Goal: Information Seeking & Learning: Check status

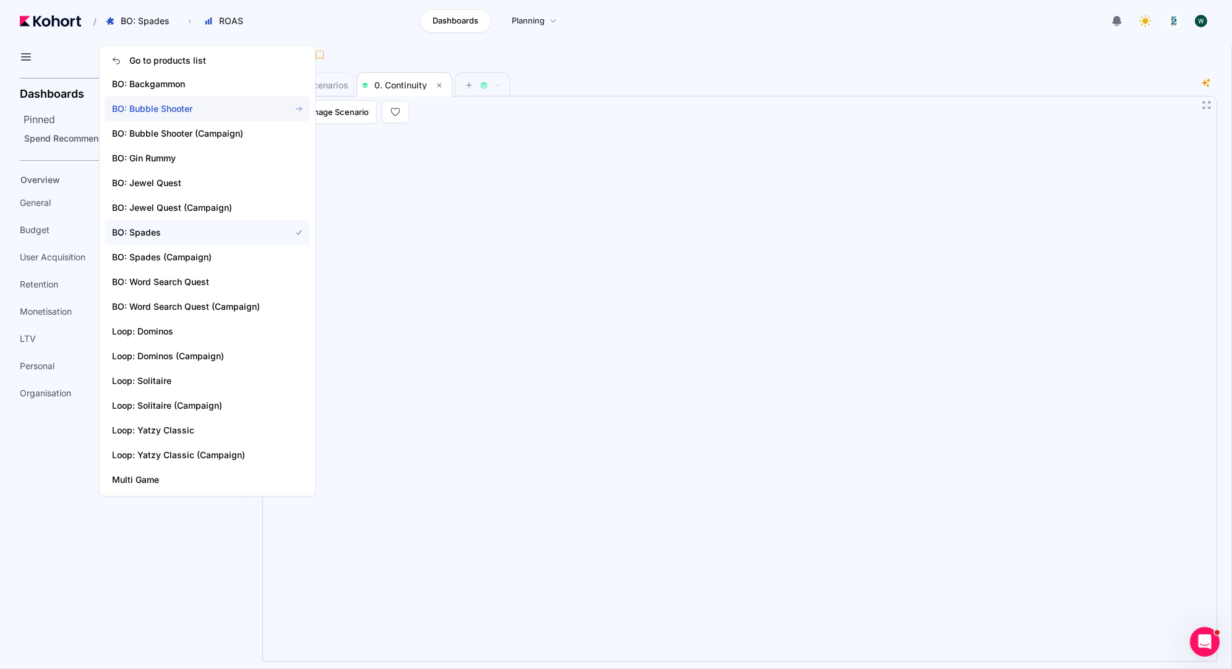
click at [199, 116] on span "BO: Bubble Shooter" at bounding box center [207, 108] width 205 height 25
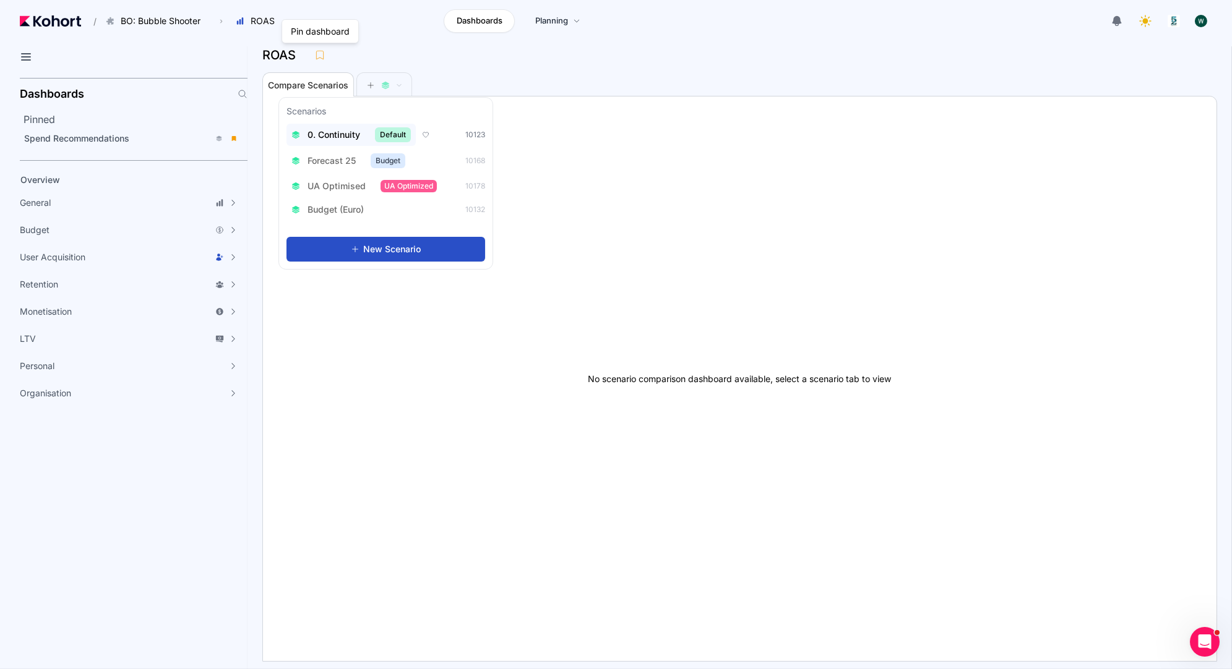
click at [324, 134] on span "0. Continuity" at bounding box center [333, 135] width 53 height 12
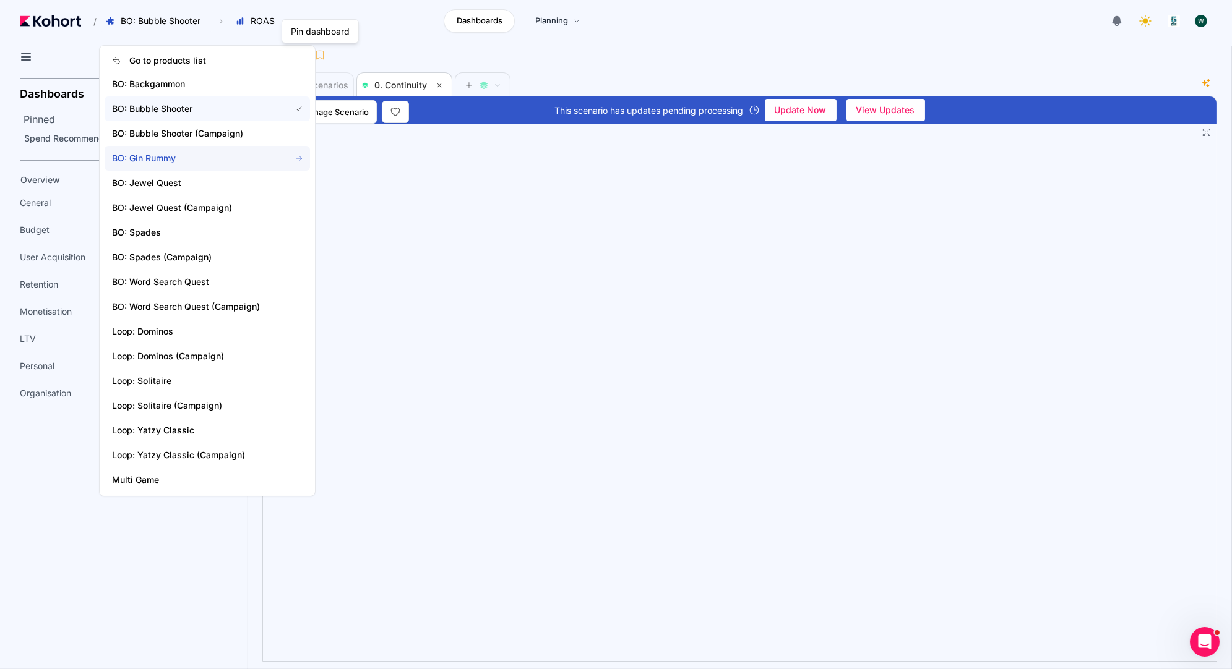
click at [163, 156] on span "BO: Gin Rummy" at bounding box center [193, 158] width 163 height 12
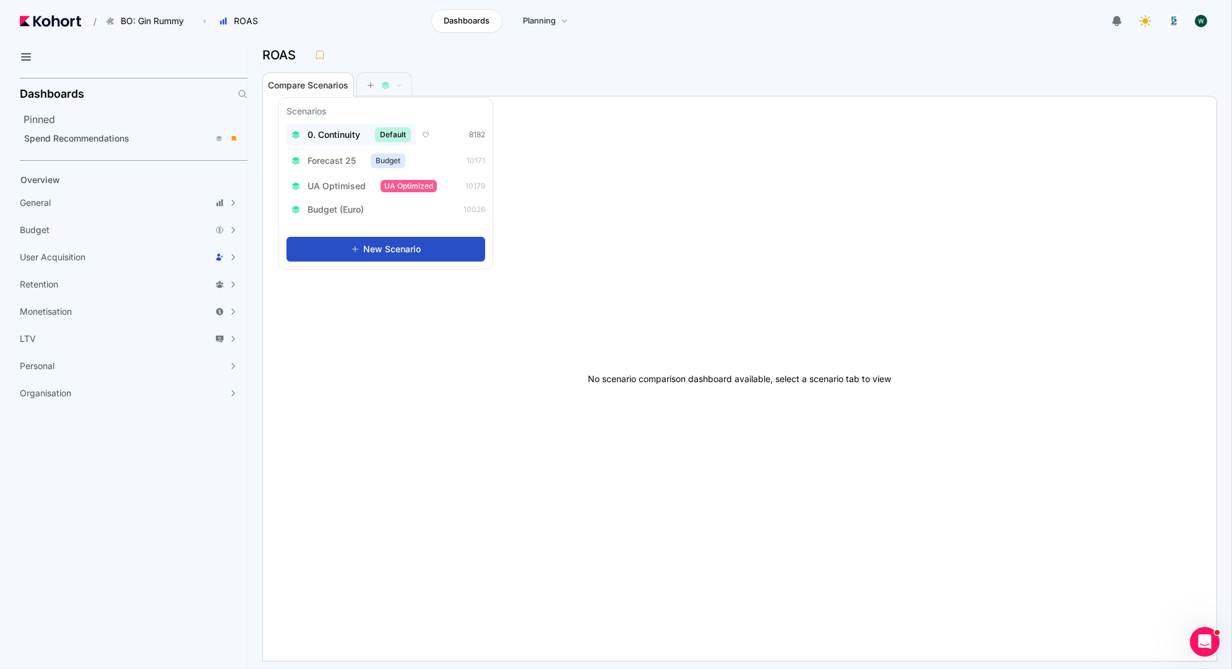
click at [337, 134] on span "0. Continuity" at bounding box center [333, 135] width 53 height 12
